Goal: Information Seeking & Learning: Learn about a topic

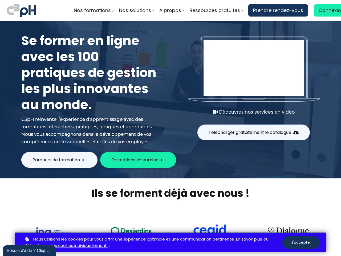
click at [169, 10] on span "A propos" at bounding box center [170, 10] width 22 height 8
click at [169, 99] on div "Se former en ligne avec les 100 pratiques de gestion les plus innovantes au mon…" at bounding box center [171, 85] width 312 height 119
click at [252, 132] on span "Télécharger gratuitement le catalogue" at bounding box center [250, 132] width 83 height 7
click at [0, 0] on div at bounding box center [0, 0] width 0 height 0
click at [137, 160] on span "Formations e-learning" at bounding box center [134, 159] width 47 height 7
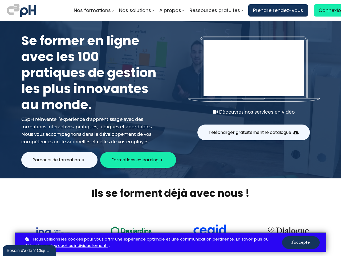
click at [169, 217] on div at bounding box center [170, 233] width 309 height 42
click at [249, 239] on link "En savoir plus" at bounding box center [249, 239] width 26 height 7
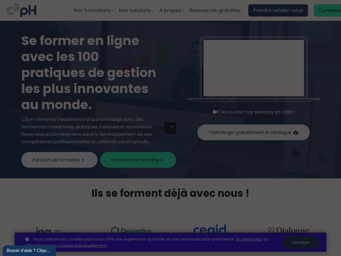
click at [301, 242] on div at bounding box center [170, 128] width 341 height 256
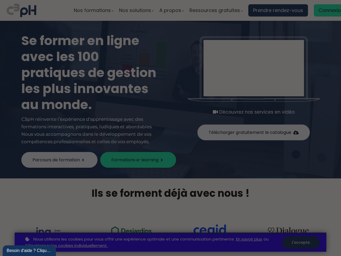
click at [29, 250] on div "Besoin d'aide ? Cliquez !" at bounding box center [29, 250] width 45 height 6
